Goal: Task Accomplishment & Management: Manage account settings

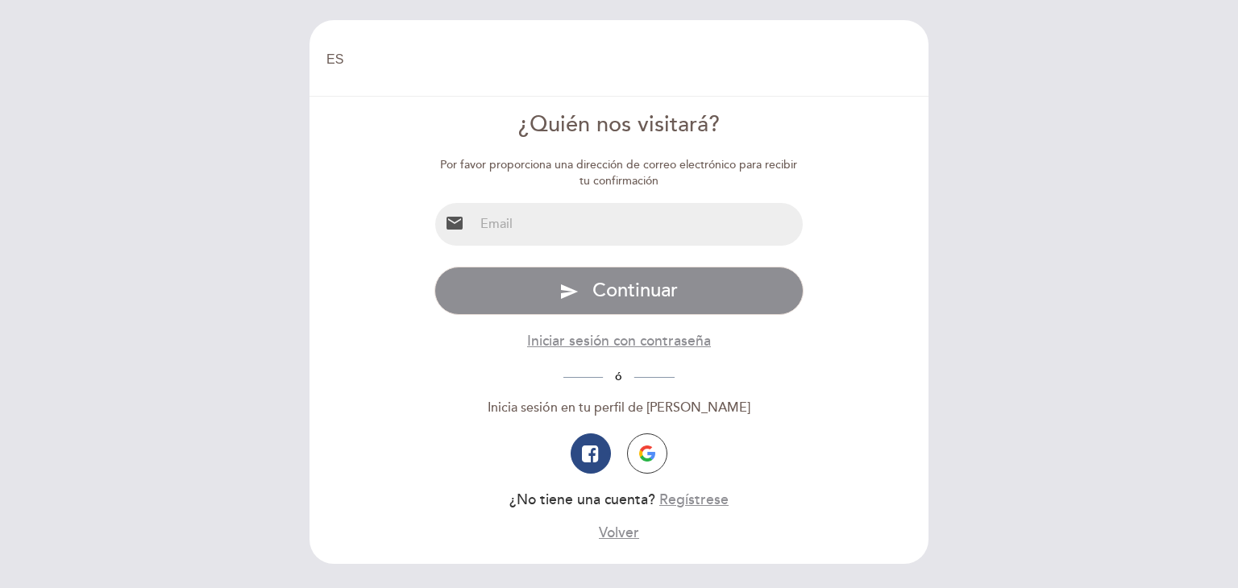
select select "es"
click at [491, 222] on input "email" at bounding box center [639, 224] width 330 height 43
type input "[EMAIL_ADDRESS][DOMAIN_NAME]"
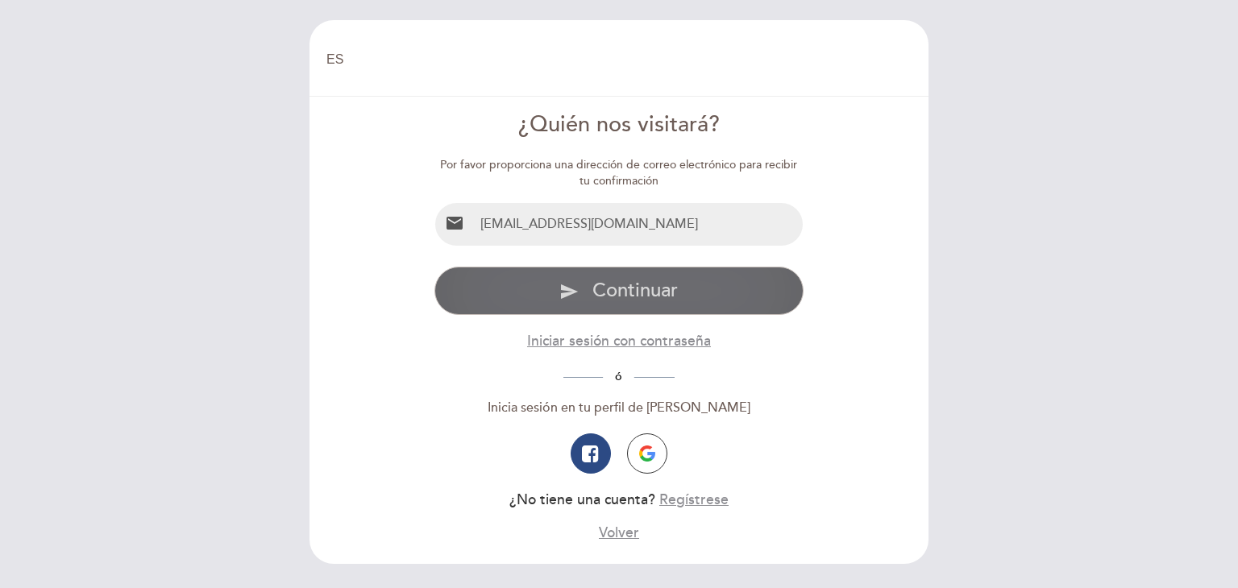
click at [619, 284] on span "Continuar" at bounding box center [634, 290] width 85 height 23
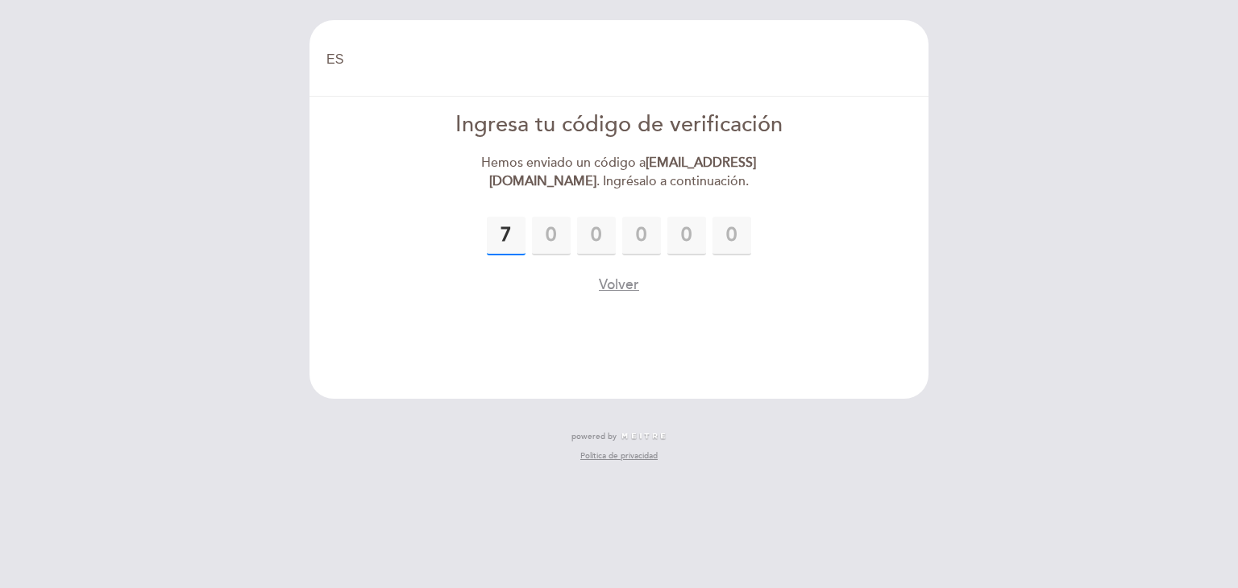
type input "7"
type input "6"
type input "2"
type input "8"
type input "3"
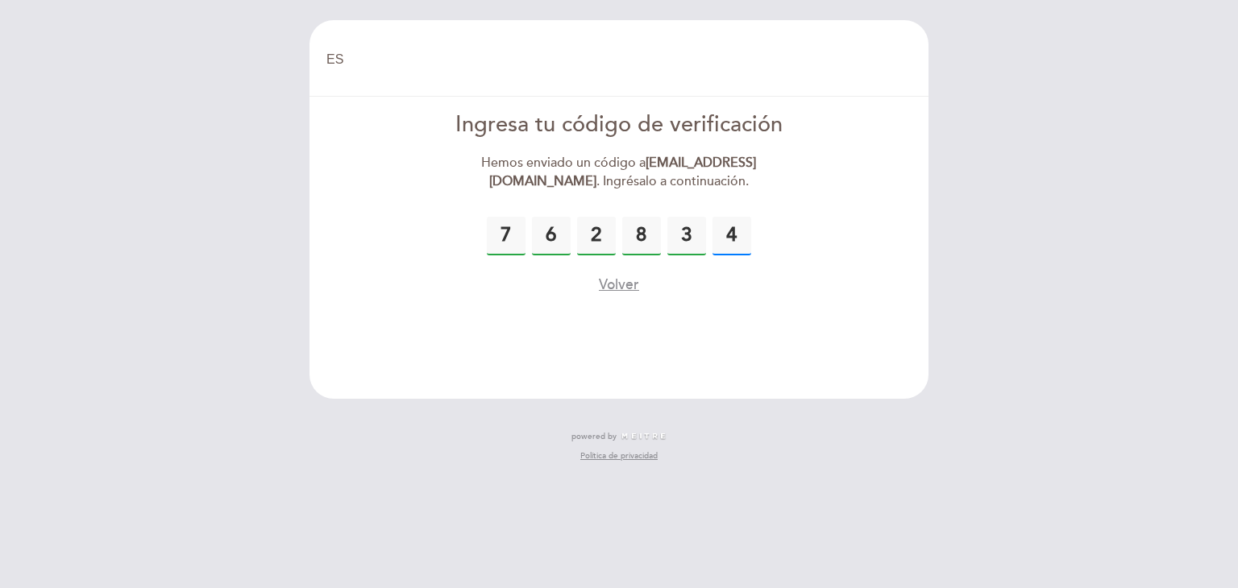
type input "4"
